Goal: Find specific page/section: Find specific page/section

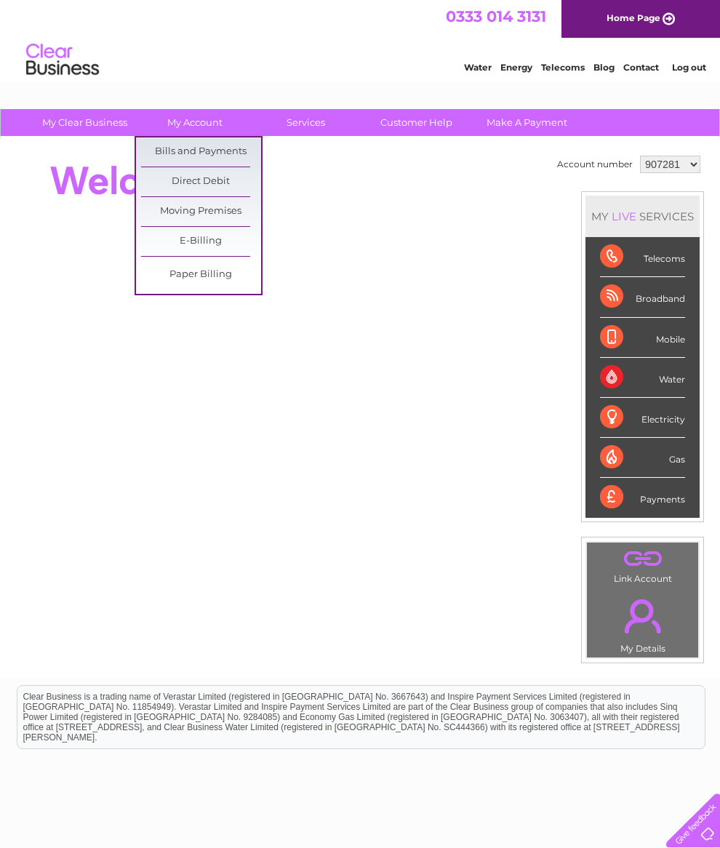
click at [211, 153] on link "Bills and Payments" at bounding box center [201, 151] width 120 height 29
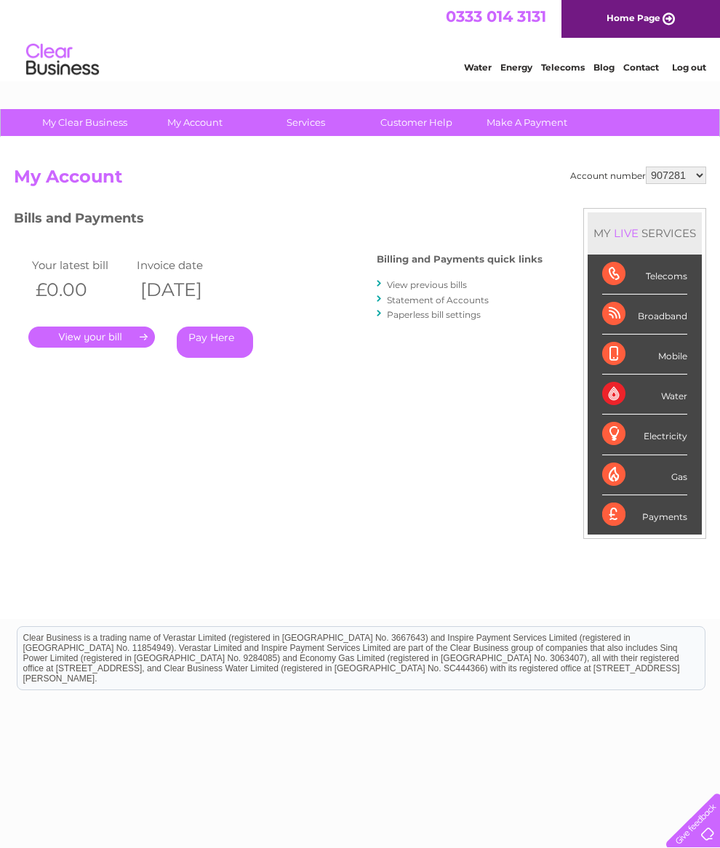
click at [697, 178] on select "907281 1079314 1111282" at bounding box center [676, 174] width 60 height 17
select select "1079314"
click at [180, 393] on div "Bills and Payments Billing and Payments quick links View previous bills Stateme…" at bounding box center [278, 304] width 529 height 192
click at [138, 339] on link "." at bounding box center [91, 336] width 127 height 21
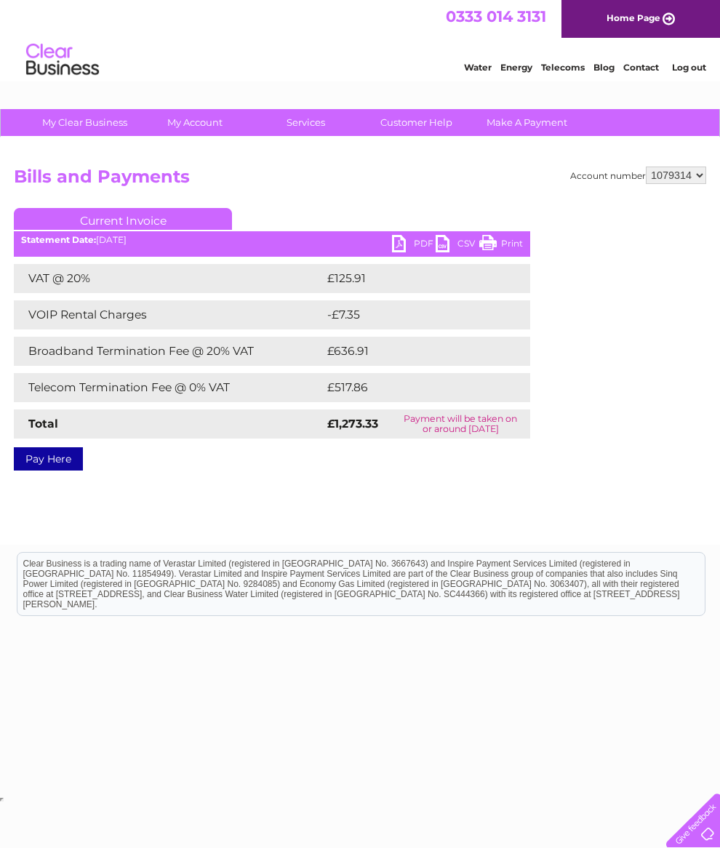
click at [713, 835] on div at bounding box center [690, 817] width 60 height 60
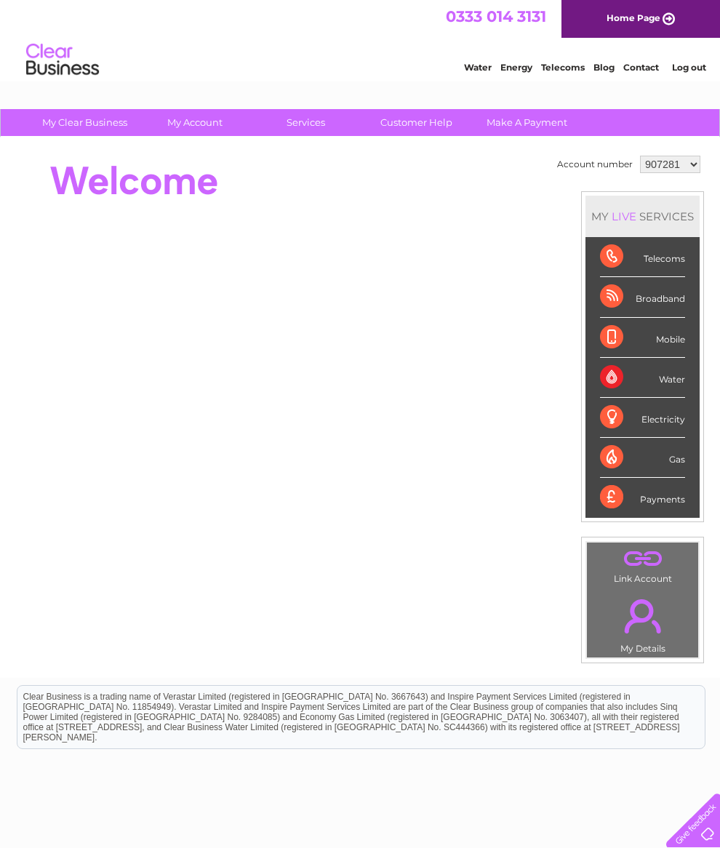
click at [637, 67] on link "Contact" at bounding box center [641, 67] width 36 height 11
